Goal: Task Accomplishment & Management: Use online tool/utility

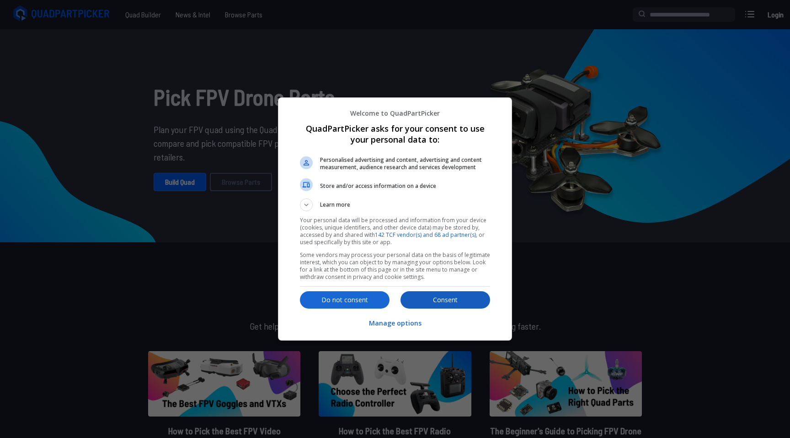
click at [437, 305] on button "Consent" at bounding box center [446, 299] width 90 height 17
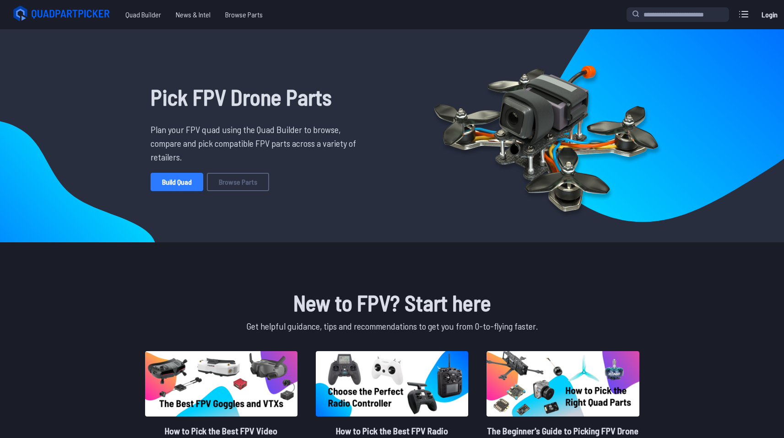
click at [192, 184] on link "Build Quad" at bounding box center [176, 182] width 53 height 18
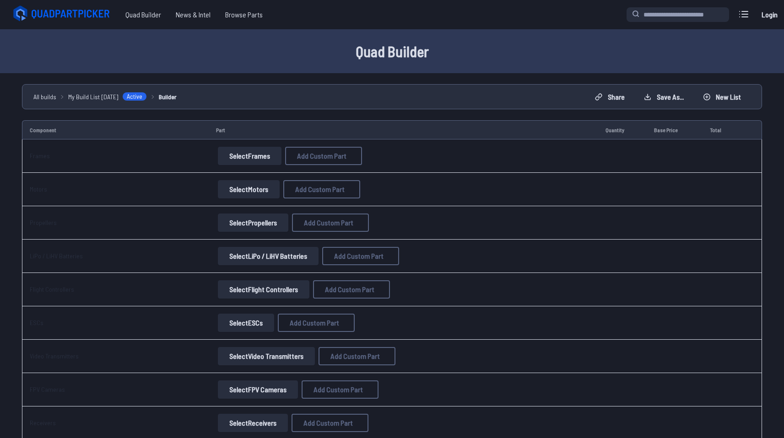
scroll to position [56, 0]
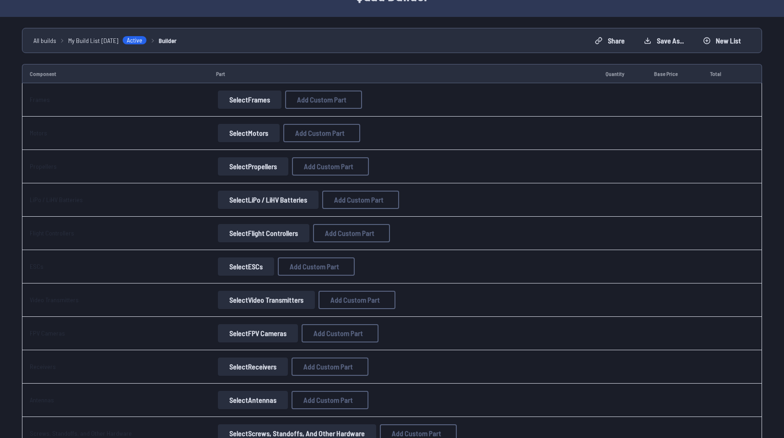
click at [252, 100] on button "Select Frames" at bounding box center [250, 100] width 64 height 18
click at [341, 104] on button "Add Custom Part" at bounding box center [323, 100] width 77 height 18
select select "**********"
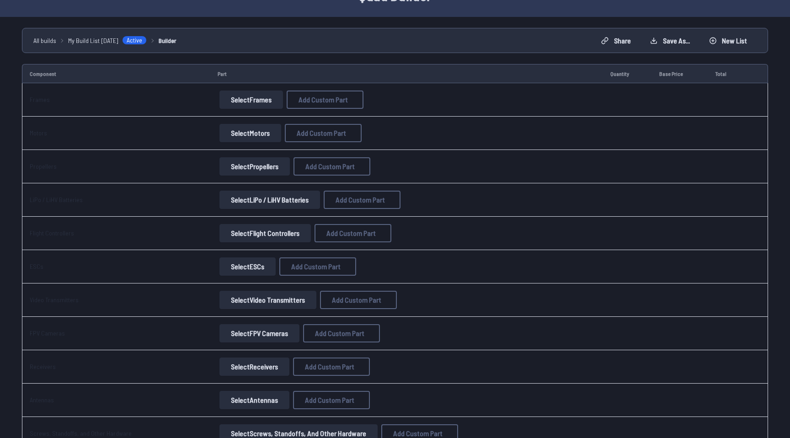
click at [485, 92] on icon at bounding box center [481, 96] width 8 height 8
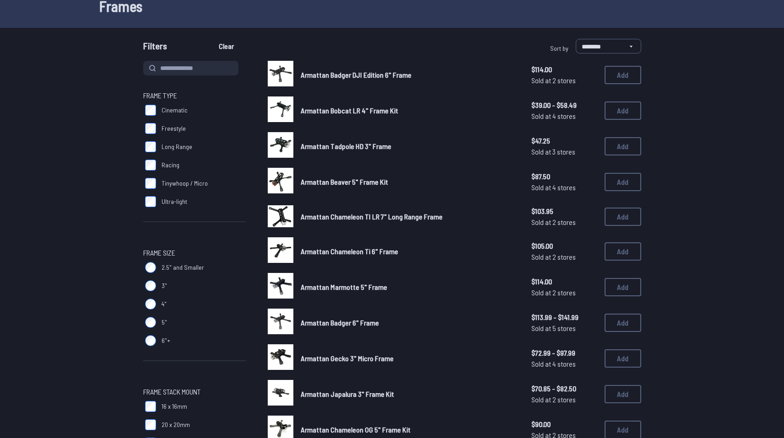
scroll to position [27, 0]
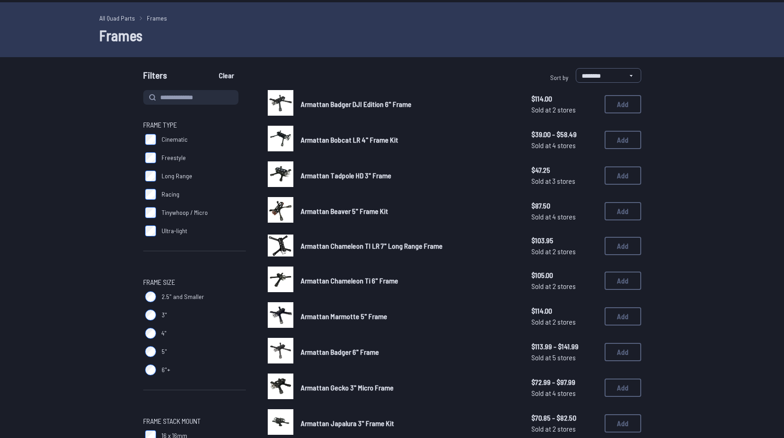
click at [284, 171] on img at bounding box center [281, 174] width 26 height 26
